Goal: Transaction & Acquisition: Book appointment/travel/reservation

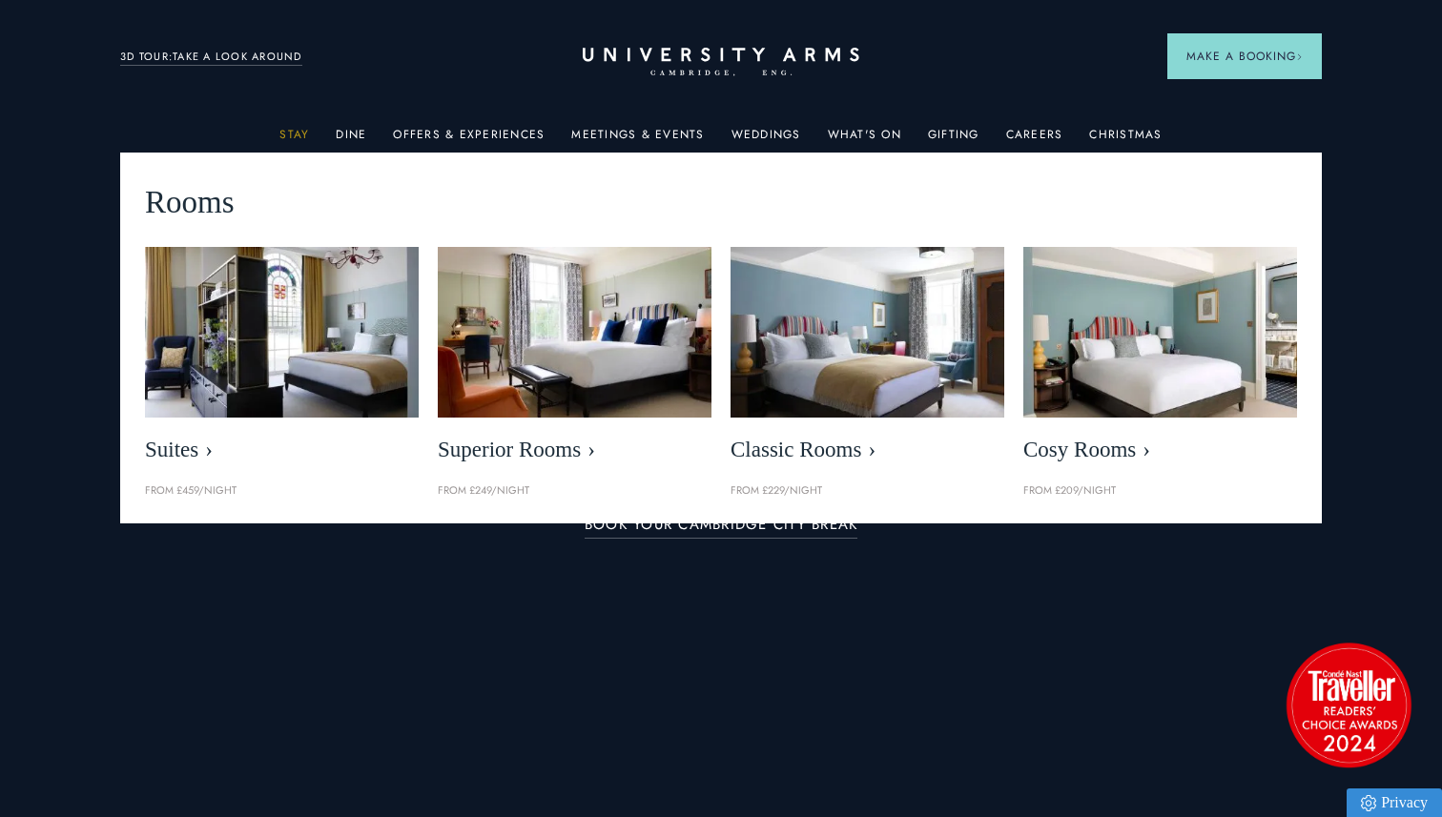
click at [304, 128] on link "Stay" at bounding box center [294, 140] width 30 height 25
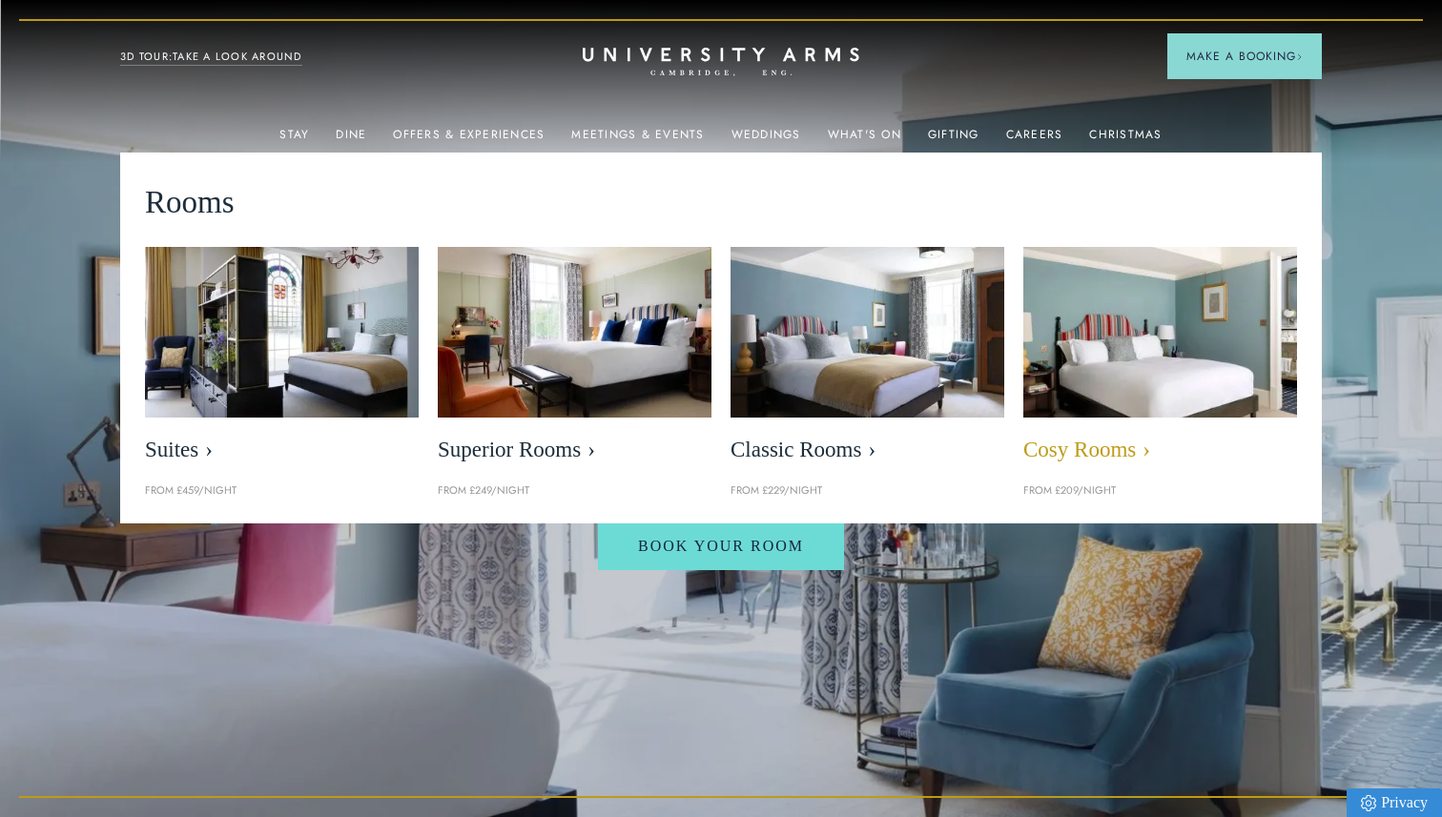
click at [1150, 374] on img at bounding box center [1159, 332] width 315 height 196
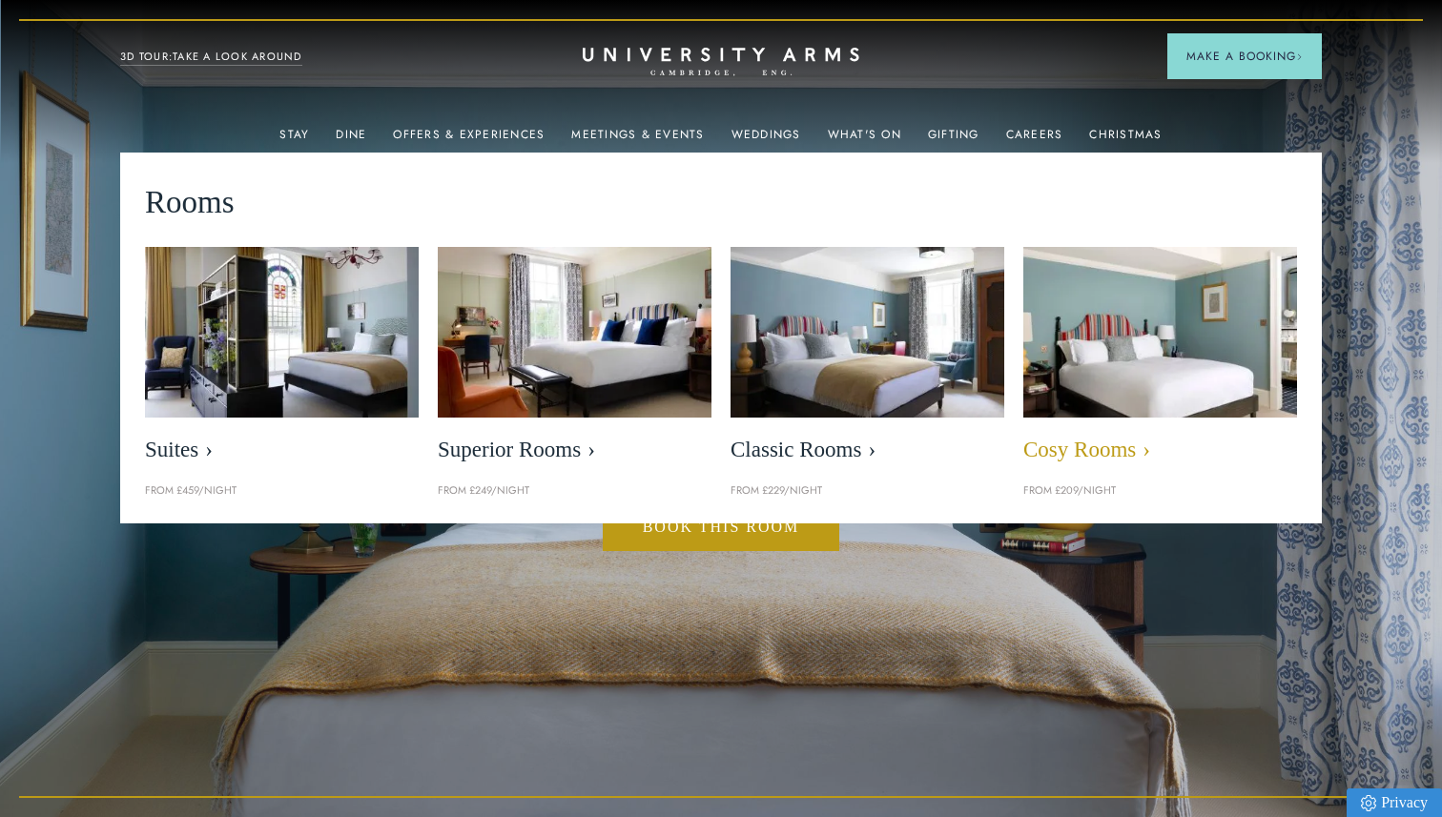
click at [1130, 441] on span "Cosy Rooms" at bounding box center [1160, 450] width 274 height 27
click at [1094, 441] on span "Cosy Rooms" at bounding box center [1160, 450] width 274 height 27
click at [1190, 338] on img at bounding box center [1159, 332] width 315 height 196
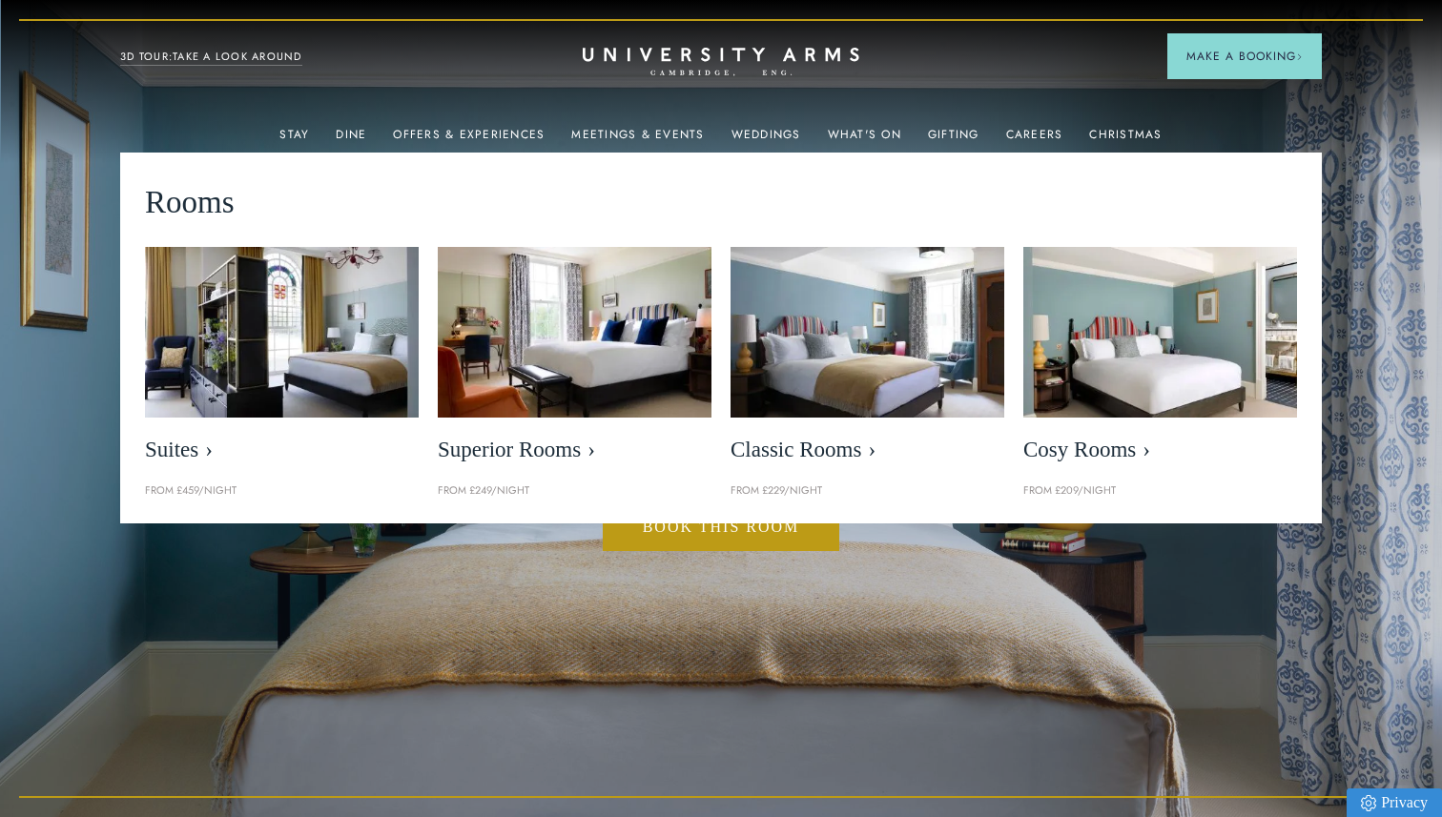
click at [1166, 496] on p "From £209/night" at bounding box center [1160, 490] width 274 height 17
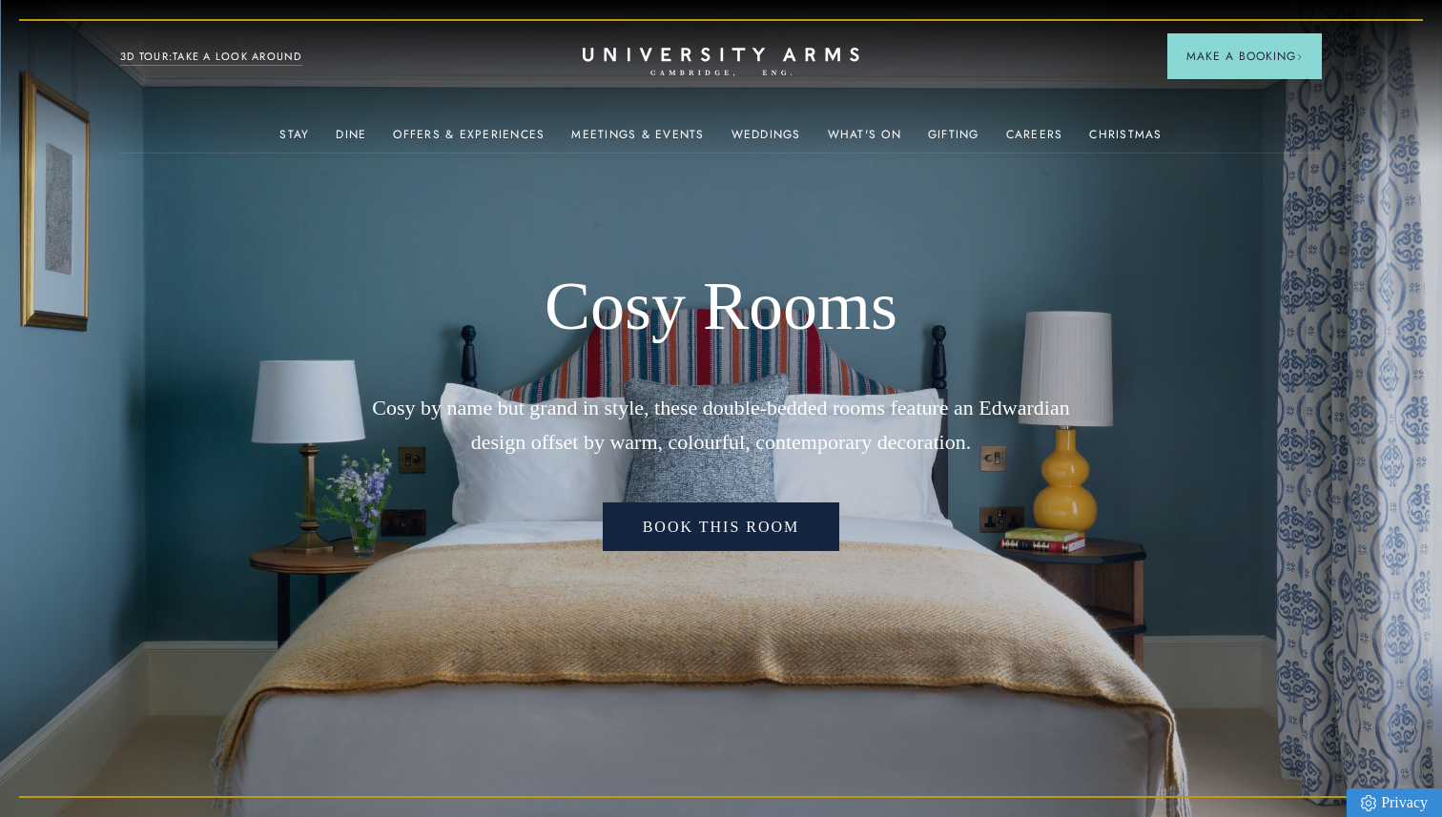
click at [724, 532] on link "Book This Room" at bounding box center [721, 527] width 237 height 50
